Goal: Information Seeking & Learning: Compare options

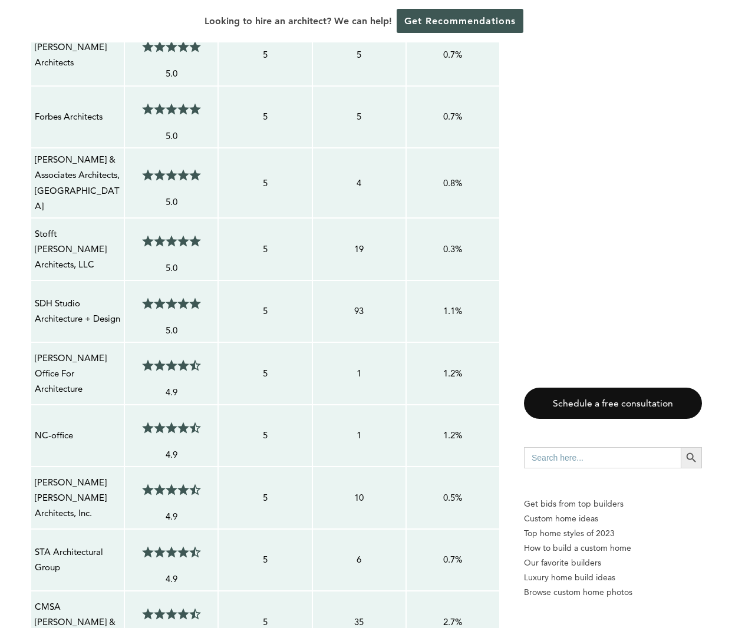
scroll to position [1414, 0]
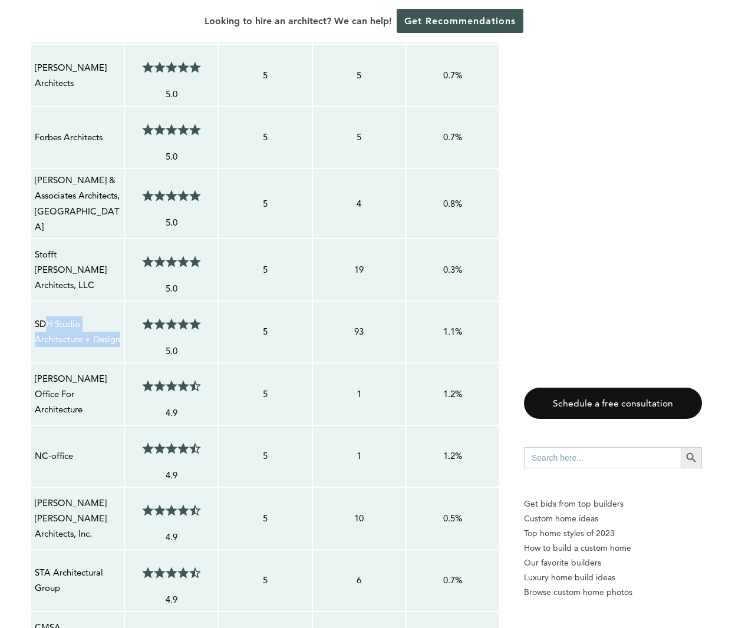
drag, startPoint x: 65, startPoint y: 324, endPoint x: 48, endPoint y: 285, distance: 43.0
click at [48, 316] on p "SDH Studio Architecture + Design" at bounding box center [77, 331] width 85 height 31
click at [107, 337] on td "SDH Studio Architecture + Design" at bounding box center [78, 332] width 94 height 62
drag, startPoint x: 66, startPoint y: 323, endPoint x: 37, endPoint y: 291, distance: 43.0
click at [37, 316] on p "SDH Studio Architecture + Design" at bounding box center [77, 331] width 85 height 31
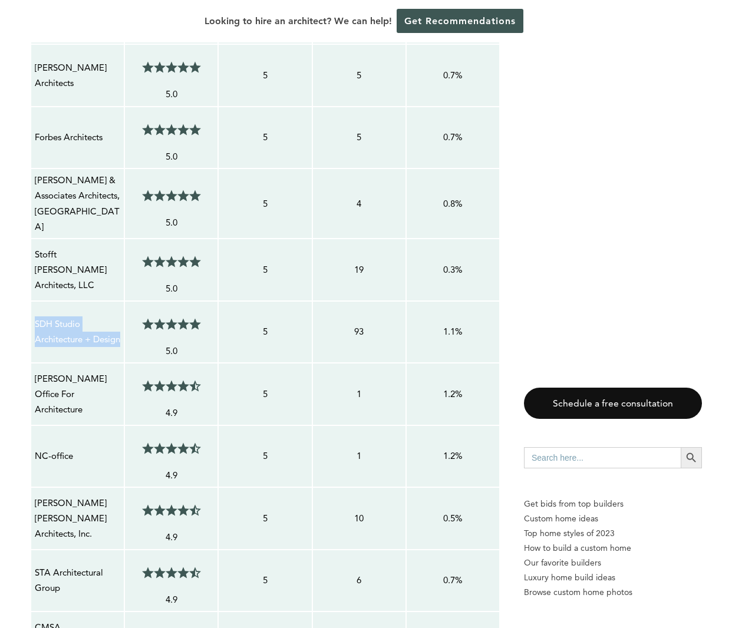
copy p "SDH Studio Architecture + Design"
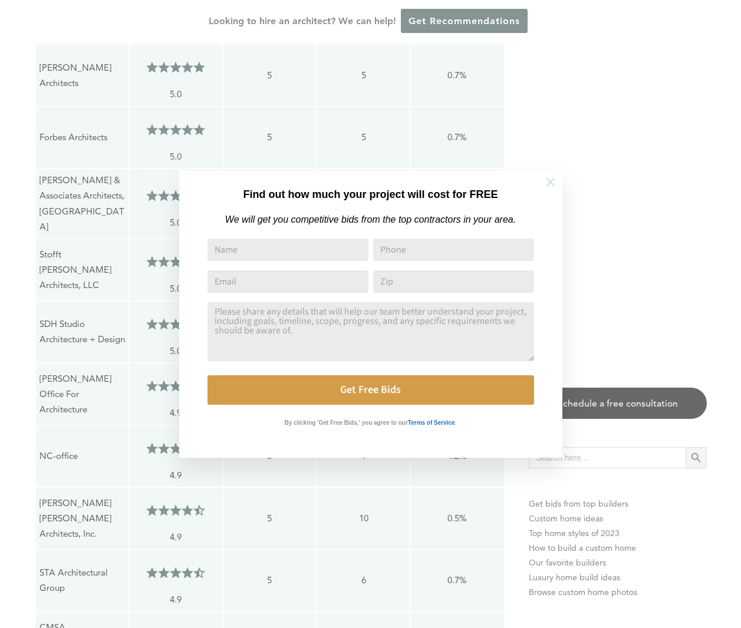
click at [546, 185] on icon at bounding box center [550, 182] width 8 height 8
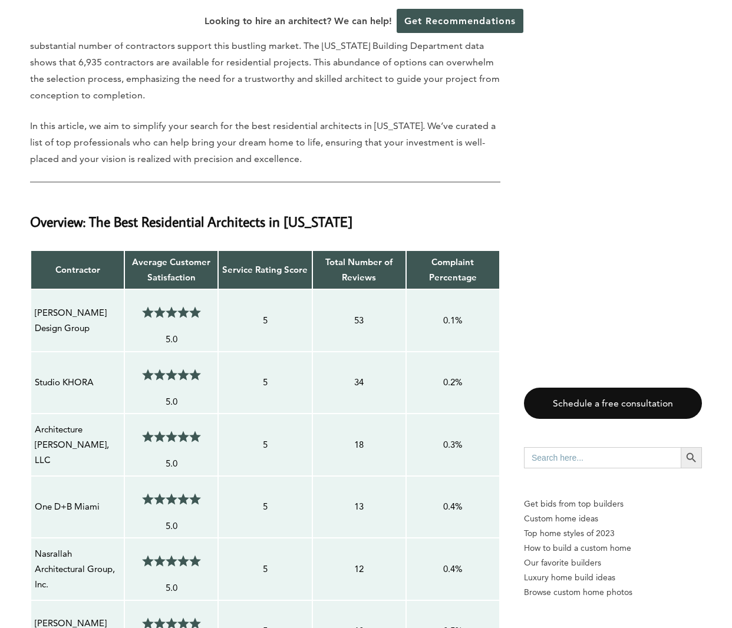
scroll to position [884, 0]
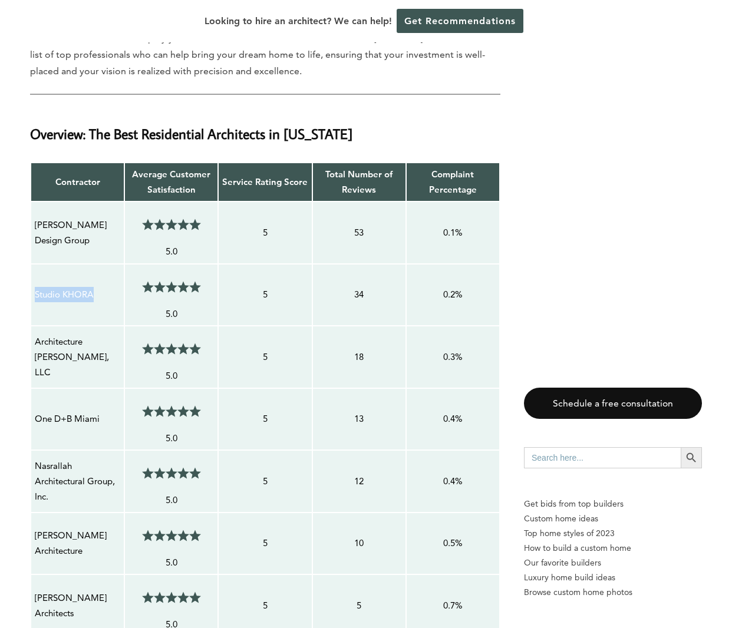
drag, startPoint x: 98, startPoint y: 279, endPoint x: 35, endPoint y: 282, distance: 63.1
click at [35, 287] on p "Studio KHORA" at bounding box center [77, 294] width 85 height 15
copy p "Studio KHORA"
drag, startPoint x: 100, startPoint y: 404, endPoint x: 33, endPoint y: 404, distance: 66.6
click at [33, 404] on td "One D+B Miami" at bounding box center [78, 419] width 94 height 62
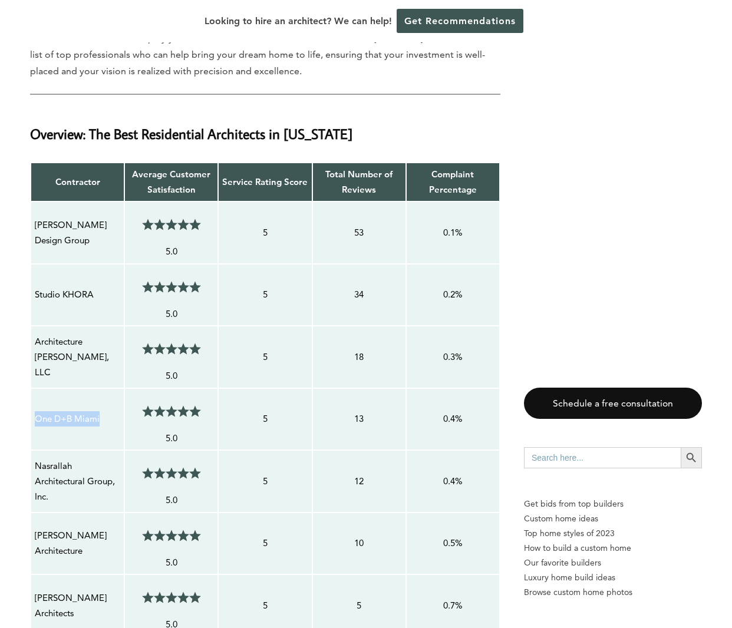
copy p "One D+B Miami"
click at [102, 355] on p "Architecture [PERSON_NAME], LLC" at bounding box center [77, 357] width 85 height 47
drag, startPoint x: 96, startPoint y: 349, endPoint x: 37, endPoint y: 329, distance: 62.8
click at [37, 334] on p "Architecture [PERSON_NAME], LLC" at bounding box center [77, 357] width 85 height 47
copy p "Architecture [PERSON_NAME], LLC"
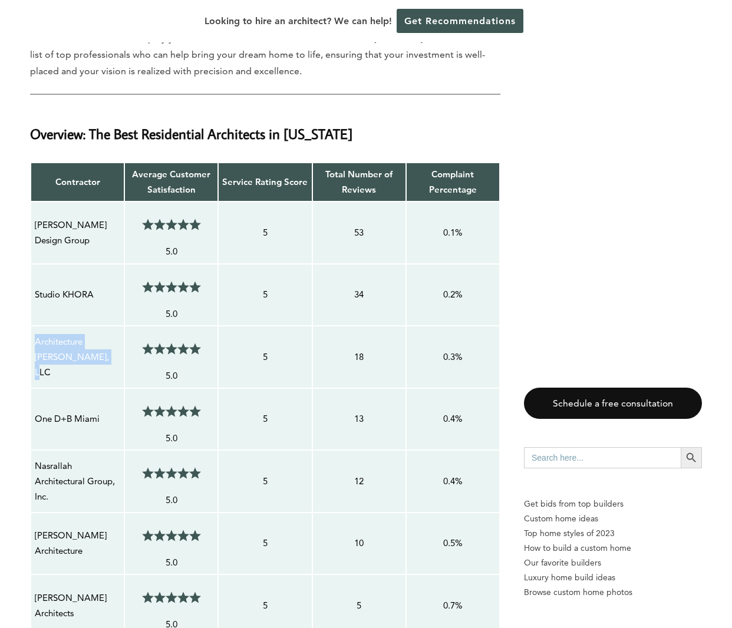
click at [93, 363] on td "Architecture [PERSON_NAME], LLC" at bounding box center [78, 357] width 94 height 62
drag, startPoint x: 66, startPoint y: 226, endPoint x: 37, endPoint y: 207, distance: 34.2
click at [37, 217] on p "[PERSON_NAME] Design Group" at bounding box center [77, 232] width 85 height 31
copy p "[PERSON_NAME] Design Group"
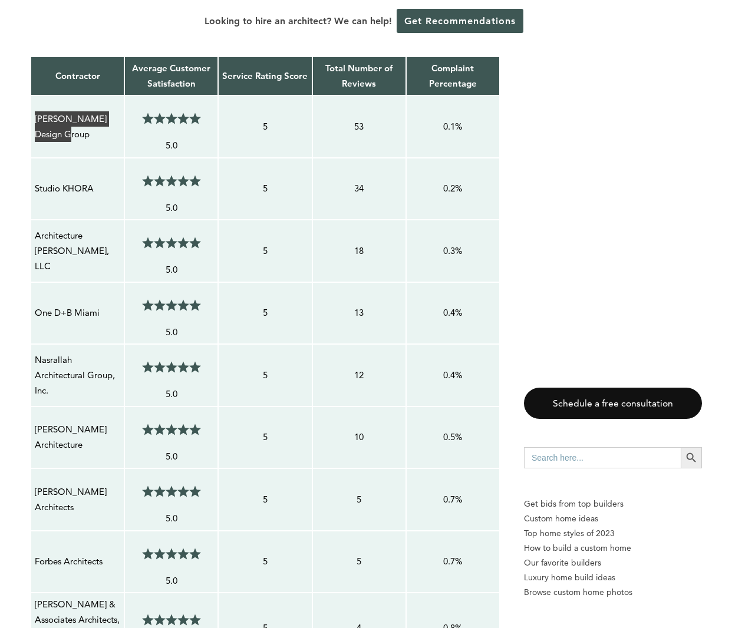
scroll to position [1120, 0]
